Goal: Task Accomplishment & Management: Manage account settings

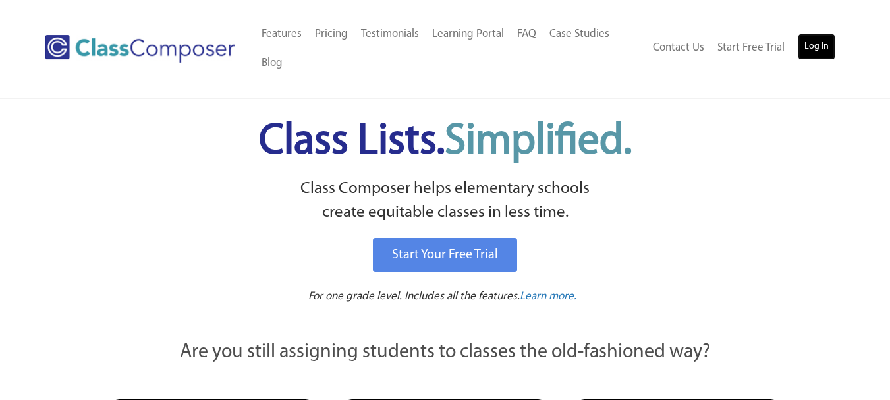
click at [820, 45] on link "Log In" at bounding box center [817, 47] width 38 height 26
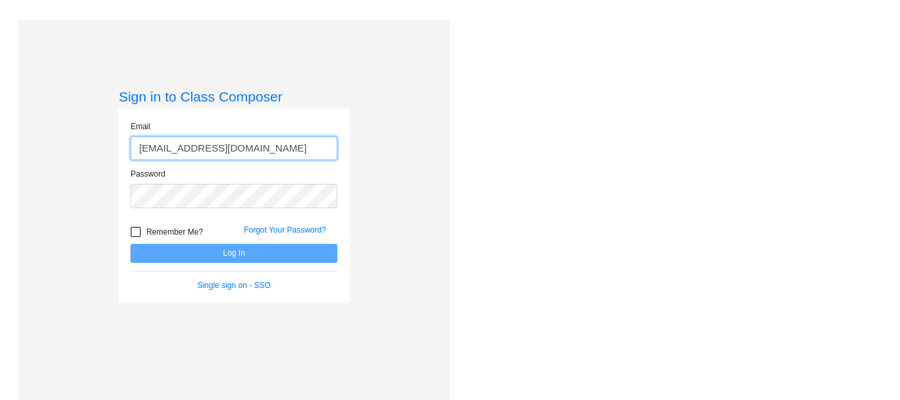
type input "[EMAIL_ADDRESS][DOMAIN_NAME]"
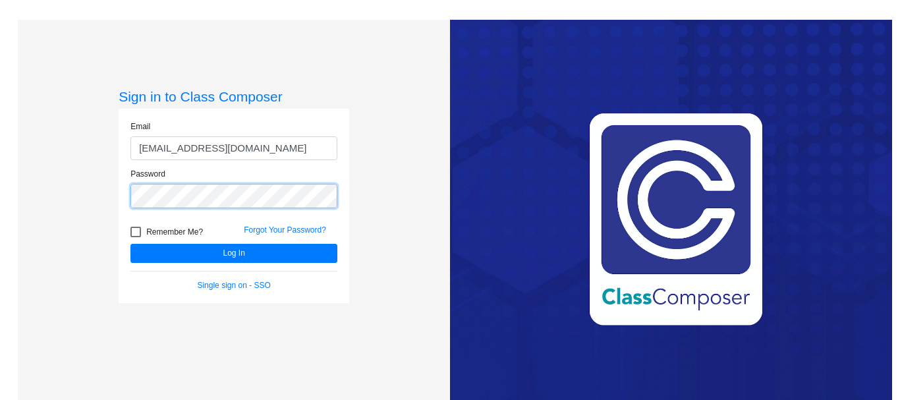
click at [130, 244] on button "Log In" at bounding box center [233, 253] width 207 height 19
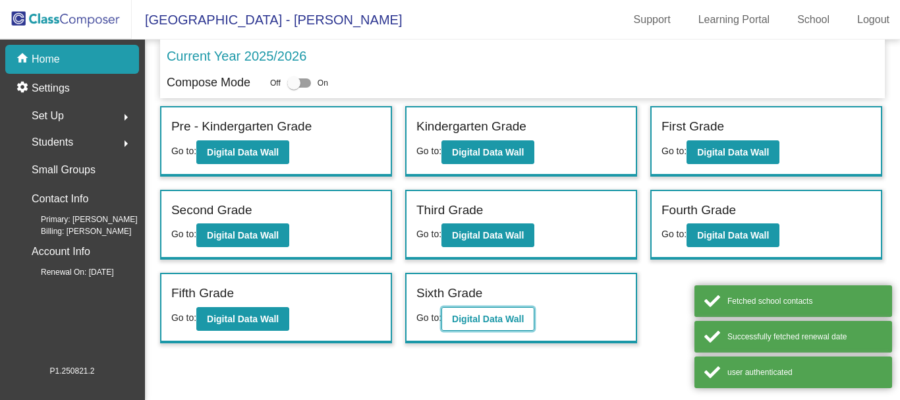
click at [495, 316] on b "Digital Data Wall" at bounding box center [488, 319] width 72 height 11
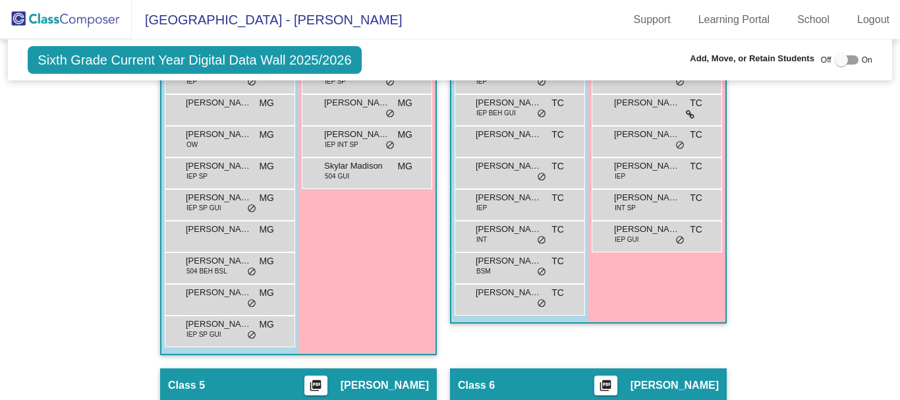
scroll to position [988, 0]
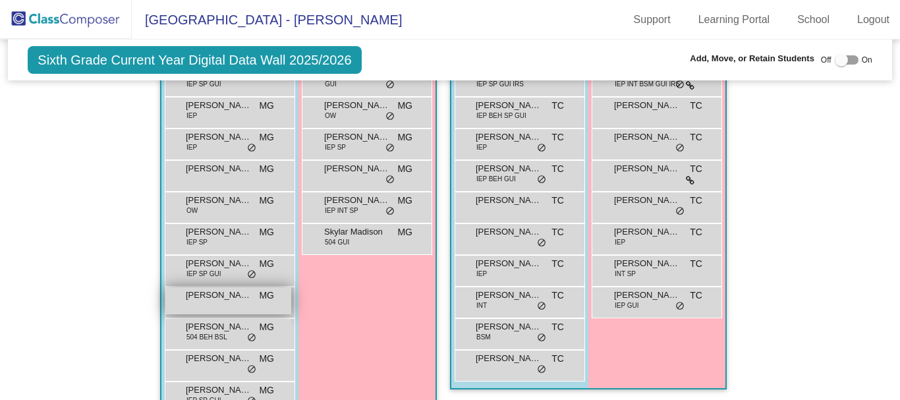
click at [212, 300] on span "[PERSON_NAME]" at bounding box center [219, 295] width 66 height 13
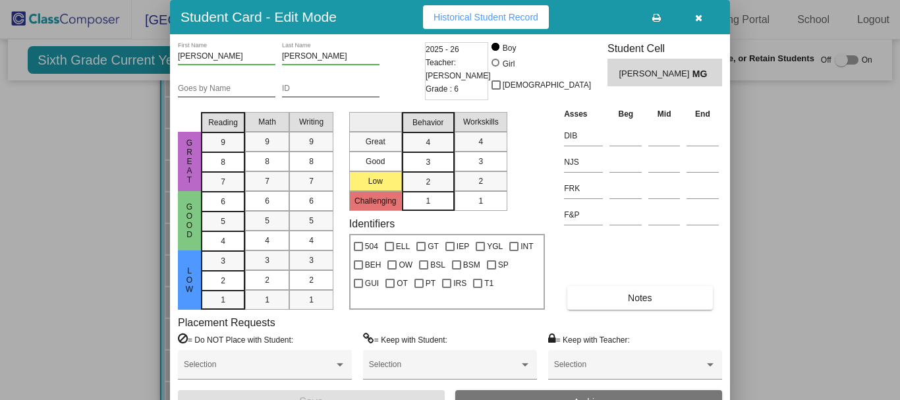
click at [783, 169] on div at bounding box center [450, 200] width 900 height 400
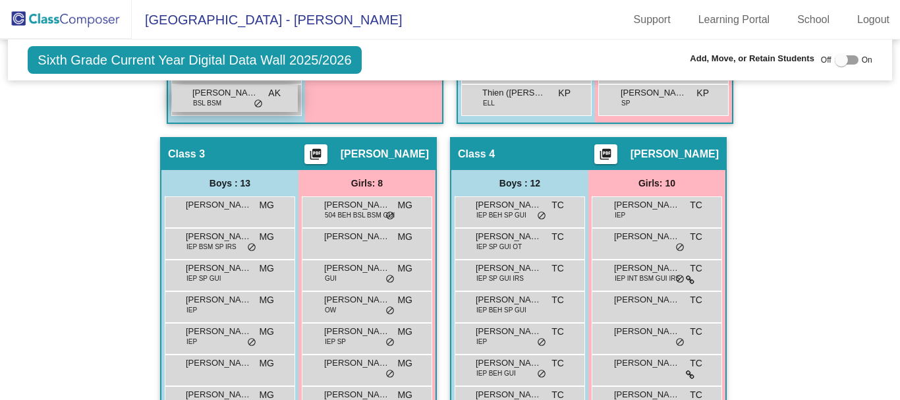
scroll to position [725, 0]
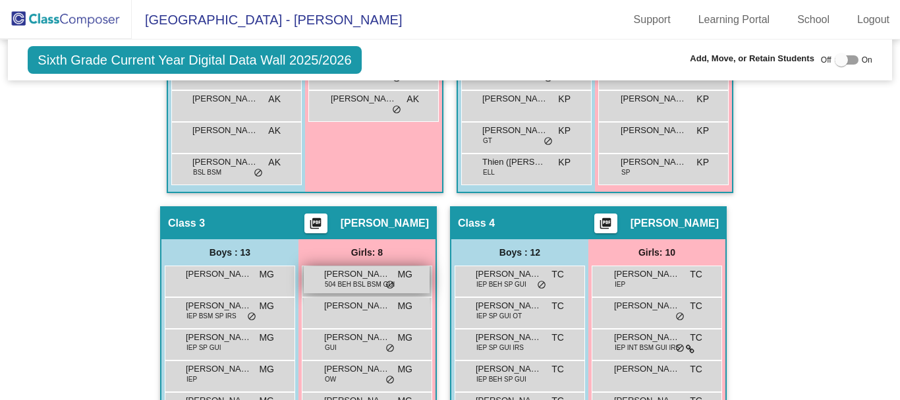
click at [349, 277] on span "[PERSON_NAME]" at bounding box center [357, 273] width 66 height 13
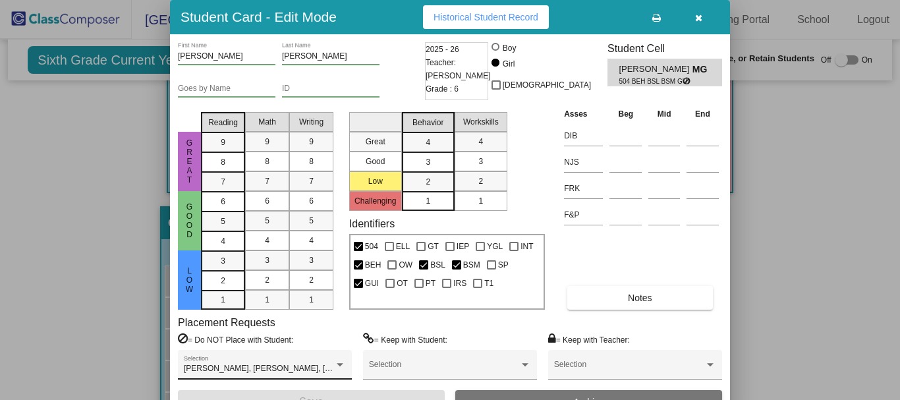
click at [332, 361] on div "[PERSON_NAME], [PERSON_NAME], [PERSON_NAME], [PERSON_NAME], [PERSON_NAME], [PER…" at bounding box center [265, 368] width 162 height 24
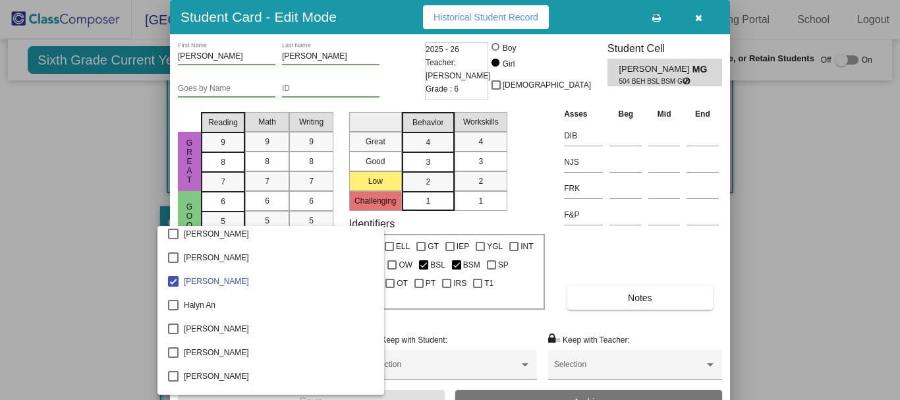
scroll to position [1442, 0]
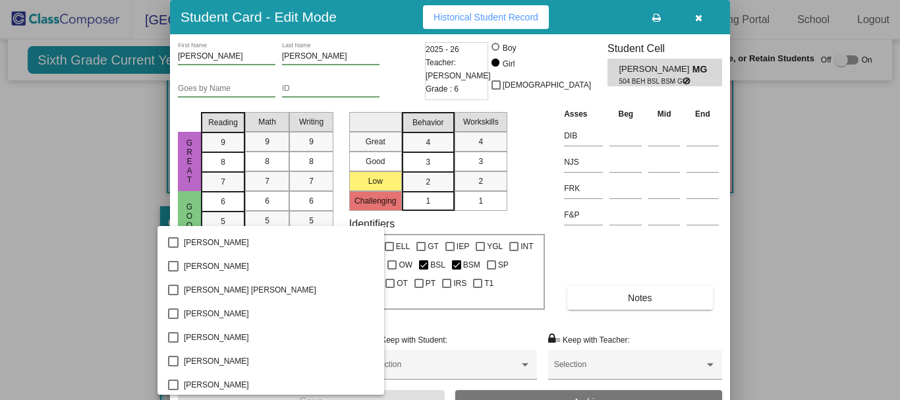
click at [74, 279] on div at bounding box center [450, 200] width 900 height 400
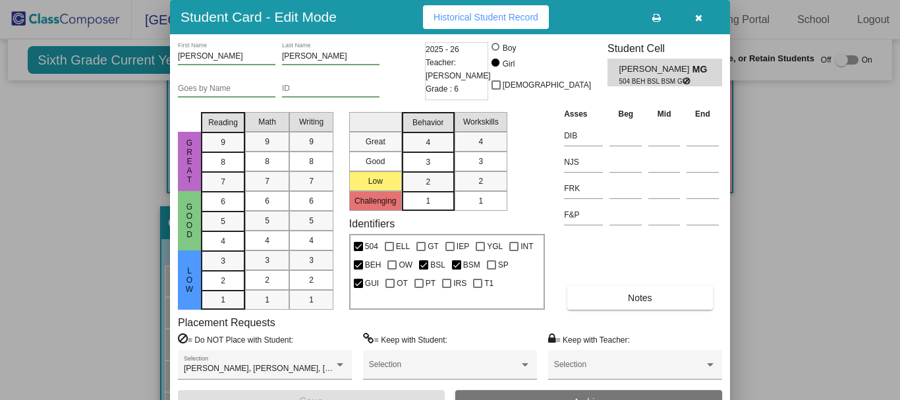
click at [136, 340] on div at bounding box center [450, 200] width 900 height 400
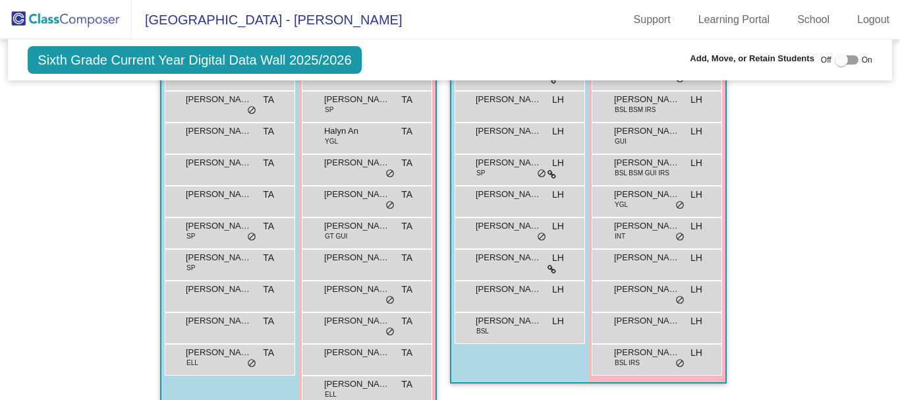
scroll to position [1449, 0]
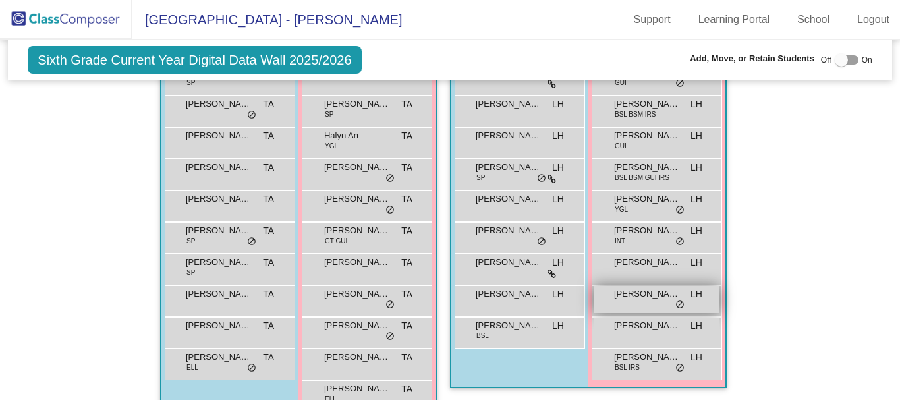
click at [640, 294] on span "[PERSON_NAME]" at bounding box center [647, 293] width 66 height 13
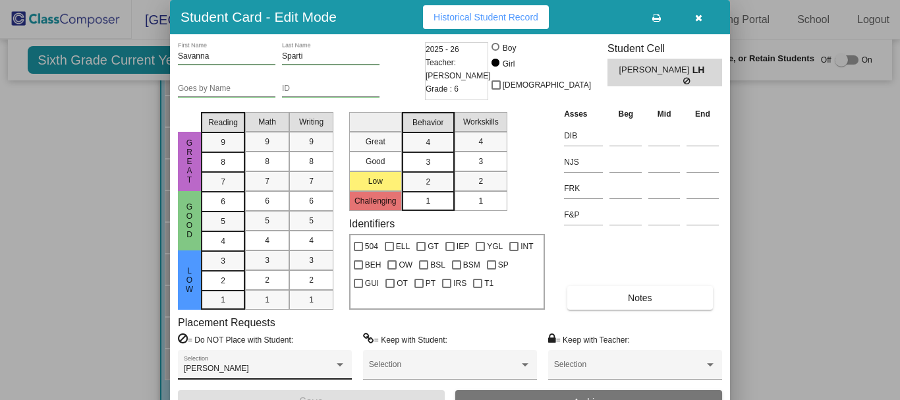
click at [285, 356] on div "[PERSON_NAME] Selection" at bounding box center [265, 368] width 162 height 24
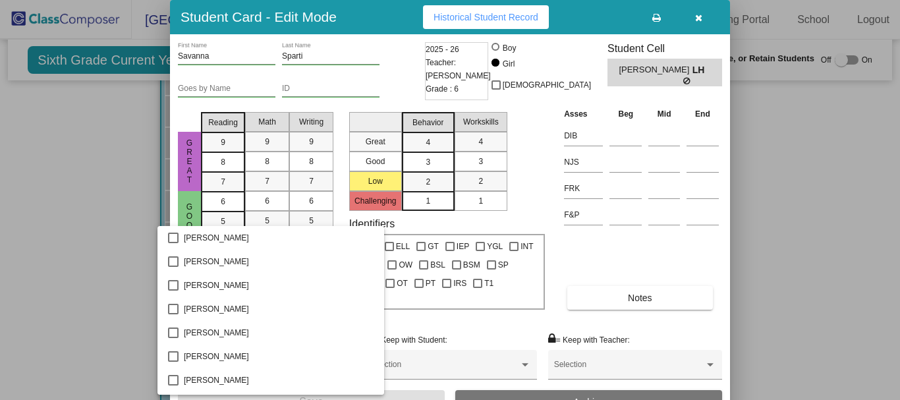
scroll to position [414, 0]
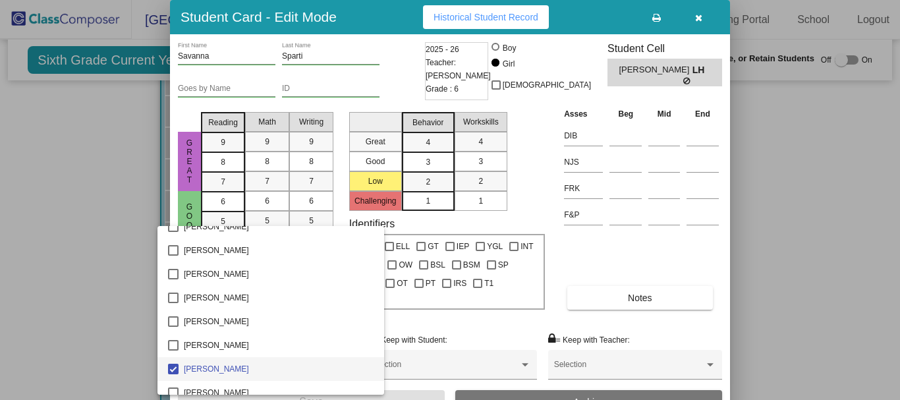
click at [69, 274] on div at bounding box center [450, 200] width 900 height 400
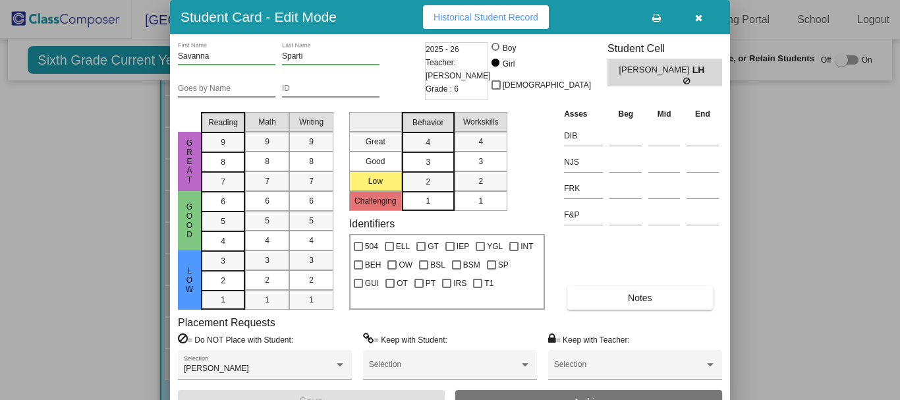
click at [752, 233] on div at bounding box center [450, 200] width 900 height 400
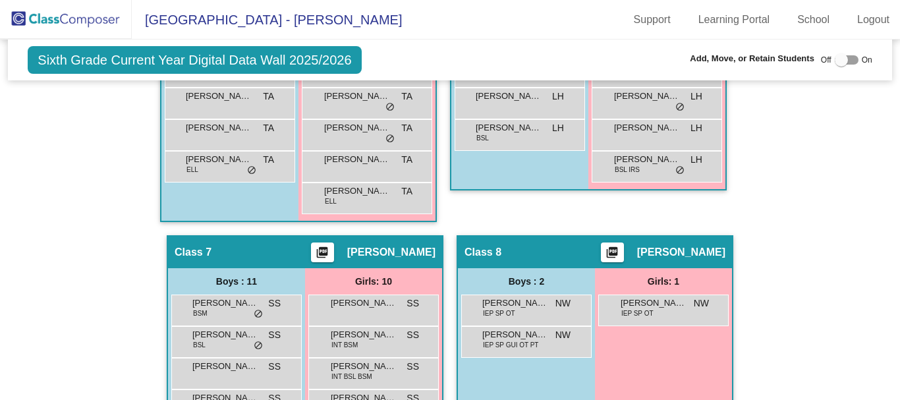
scroll to position [1581, 0]
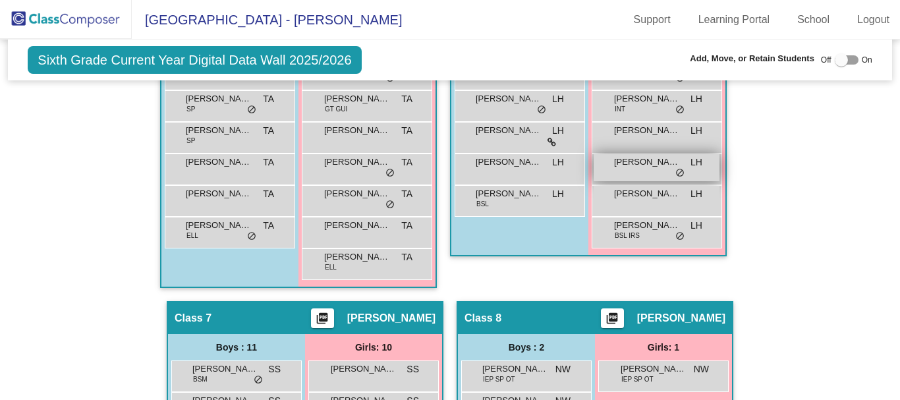
click at [659, 169] on div "Savanna [PERSON_NAME] lock do_not_disturb_alt" at bounding box center [657, 167] width 126 height 27
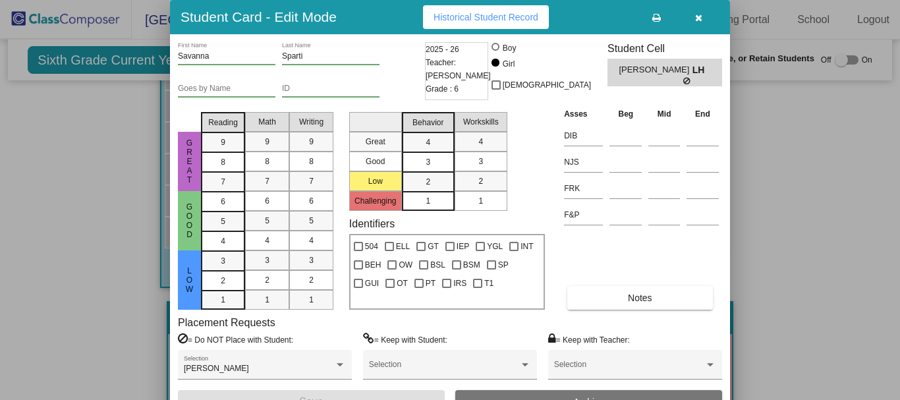
click at [150, 355] on div at bounding box center [450, 200] width 900 height 400
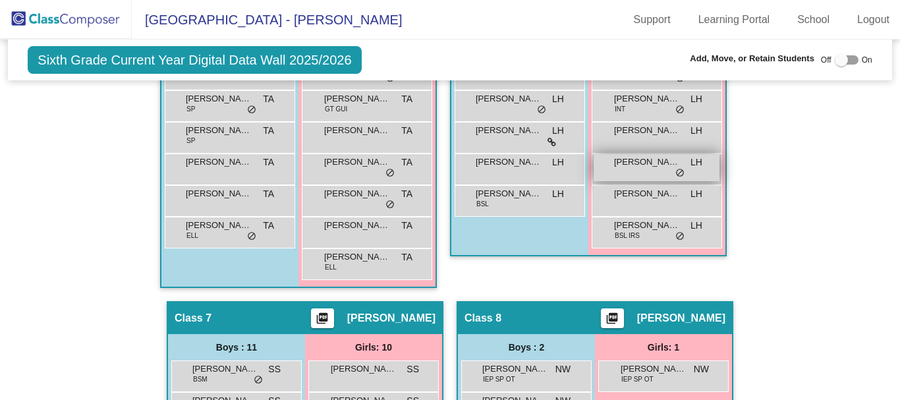
click at [626, 164] on span "[PERSON_NAME]" at bounding box center [647, 161] width 66 height 13
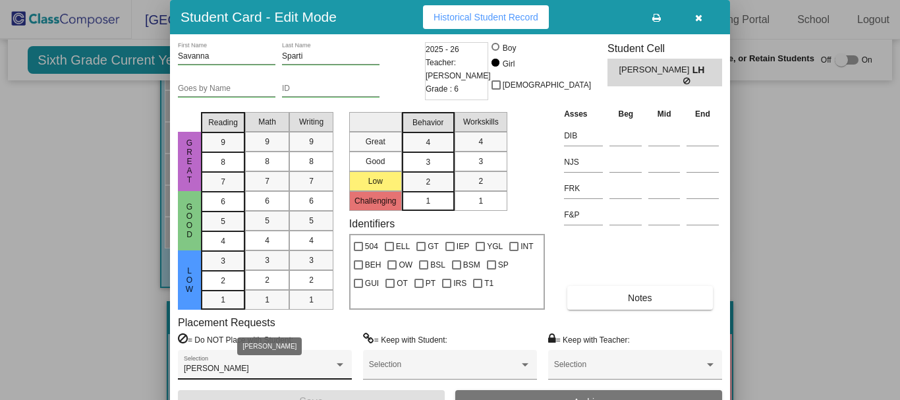
click at [252, 368] on div "[PERSON_NAME]" at bounding box center [259, 368] width 150 height 9
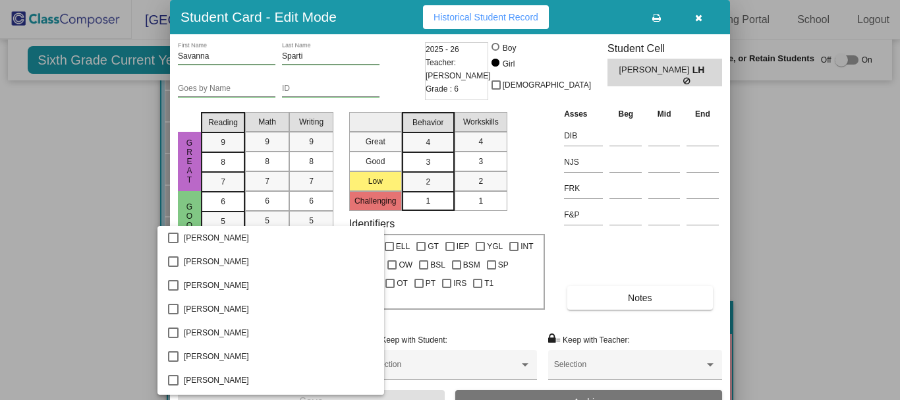
scroll to position [414, 0]
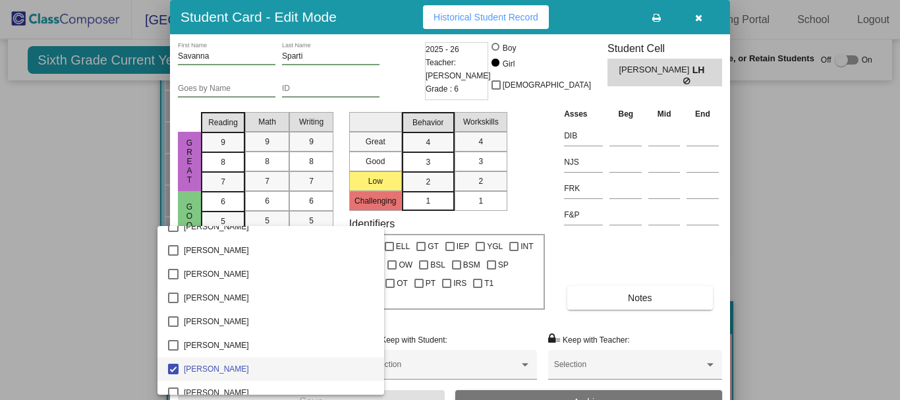
click at [116, 304] on div at bounding box center [450, 200] width 900 height 400
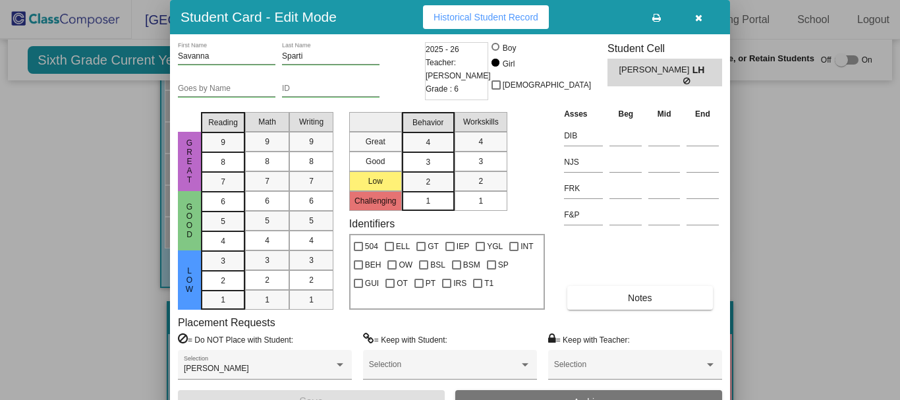
click at [700, 20] on icon "button" at bounding box center [698, 17] width 7 height 9
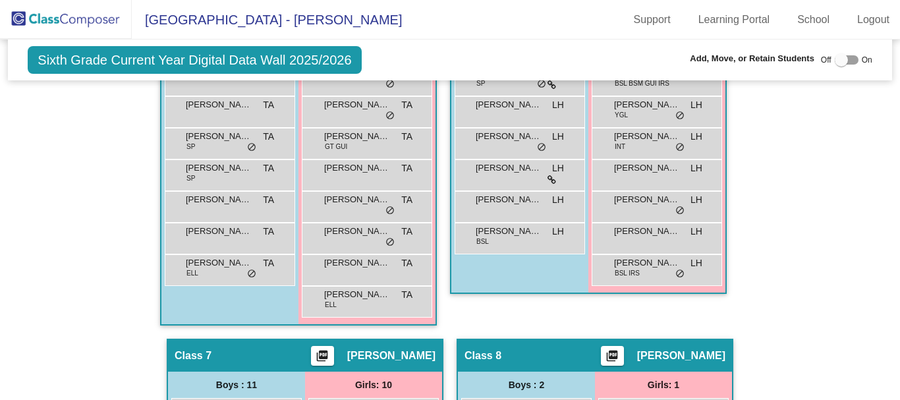
scroll to position [1515, 0]
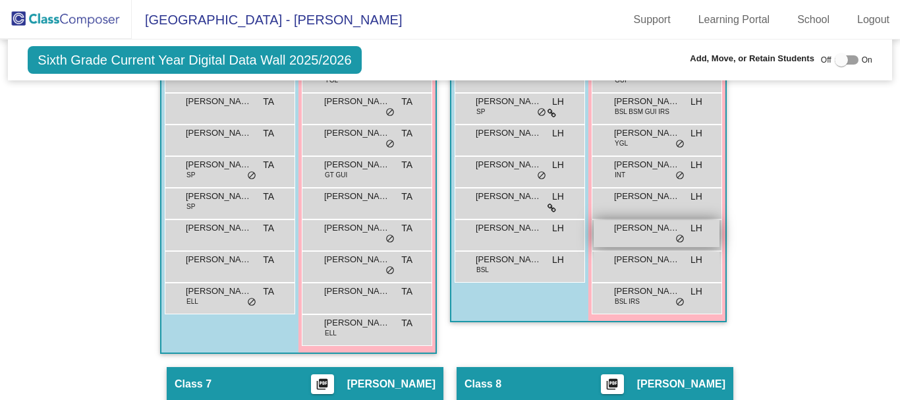
click at [630, 233] on span "[PERSON_NAME]" at bounding box center [647, 227] width 66 height 13
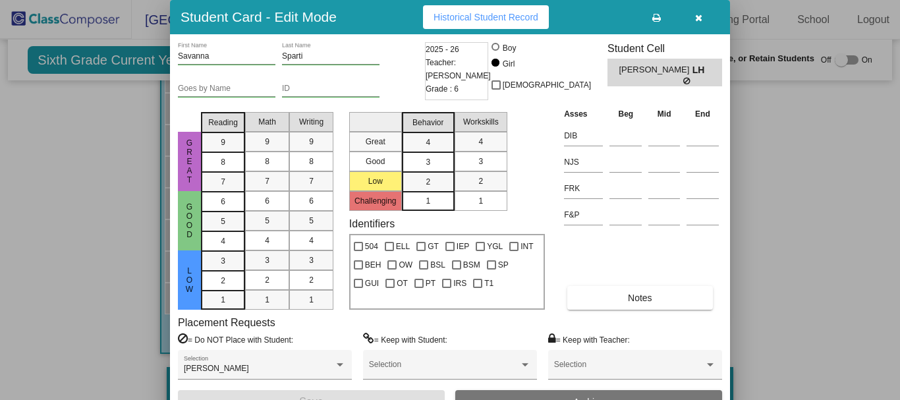
click at [702, 22] on icon "button" at bounding box center [698, 17] width 7 height 9
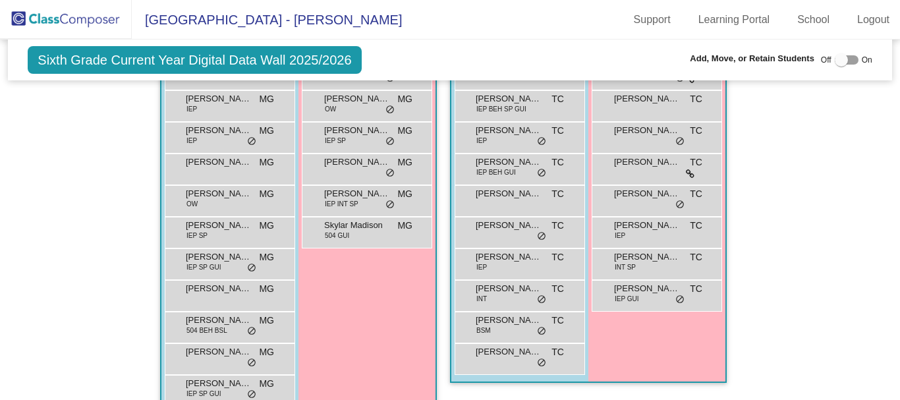
scroll to position [1061, 0]
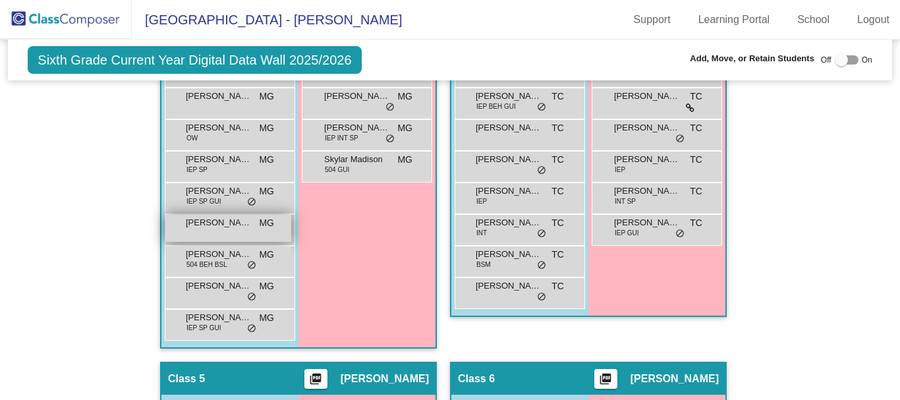
click at [219, 220] on span "[PERSON_NAME]" at bounding box center [219, 222] width 66 height 13
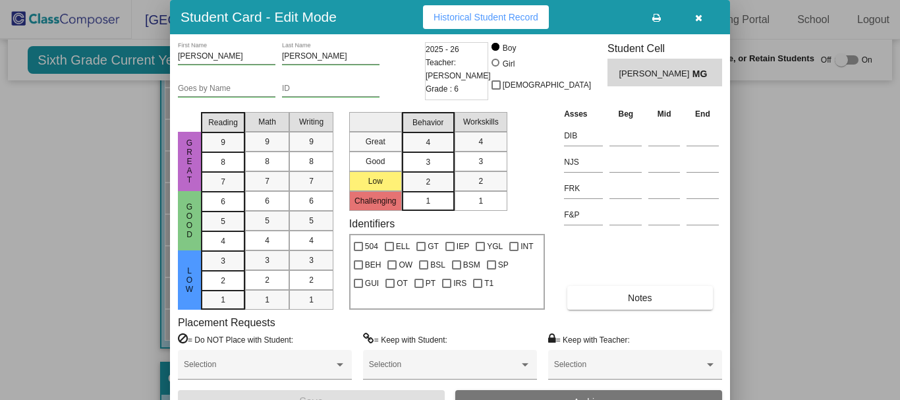
click at [84, 238] on div at bounding box center [450, 200] width 900 height 400
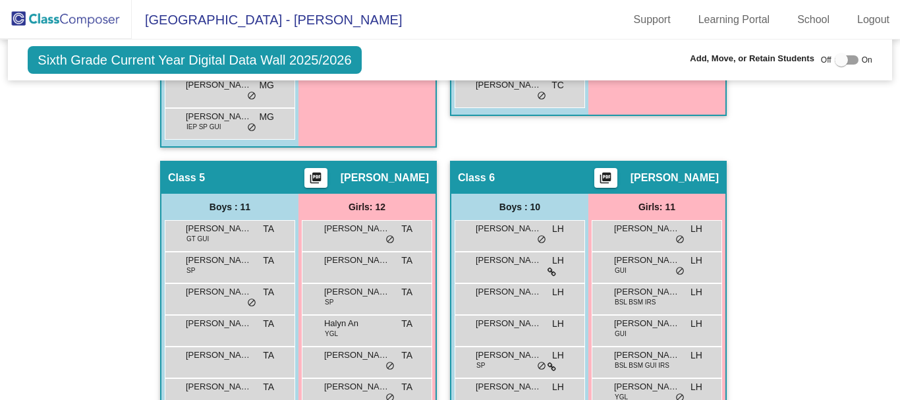
scroll to position [1192, 0]
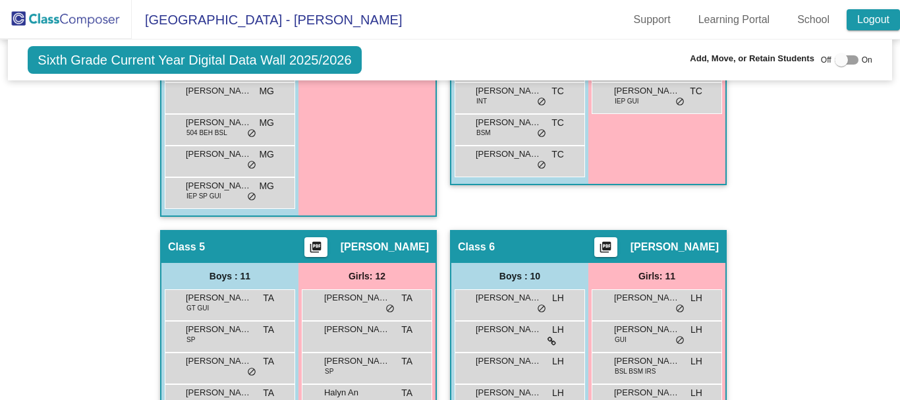
click at [865, 22] on link "Logout" at bounding box center [873, 19] width 53 height 21
